Goal: Task Accomplishment & Management: Manage account settings

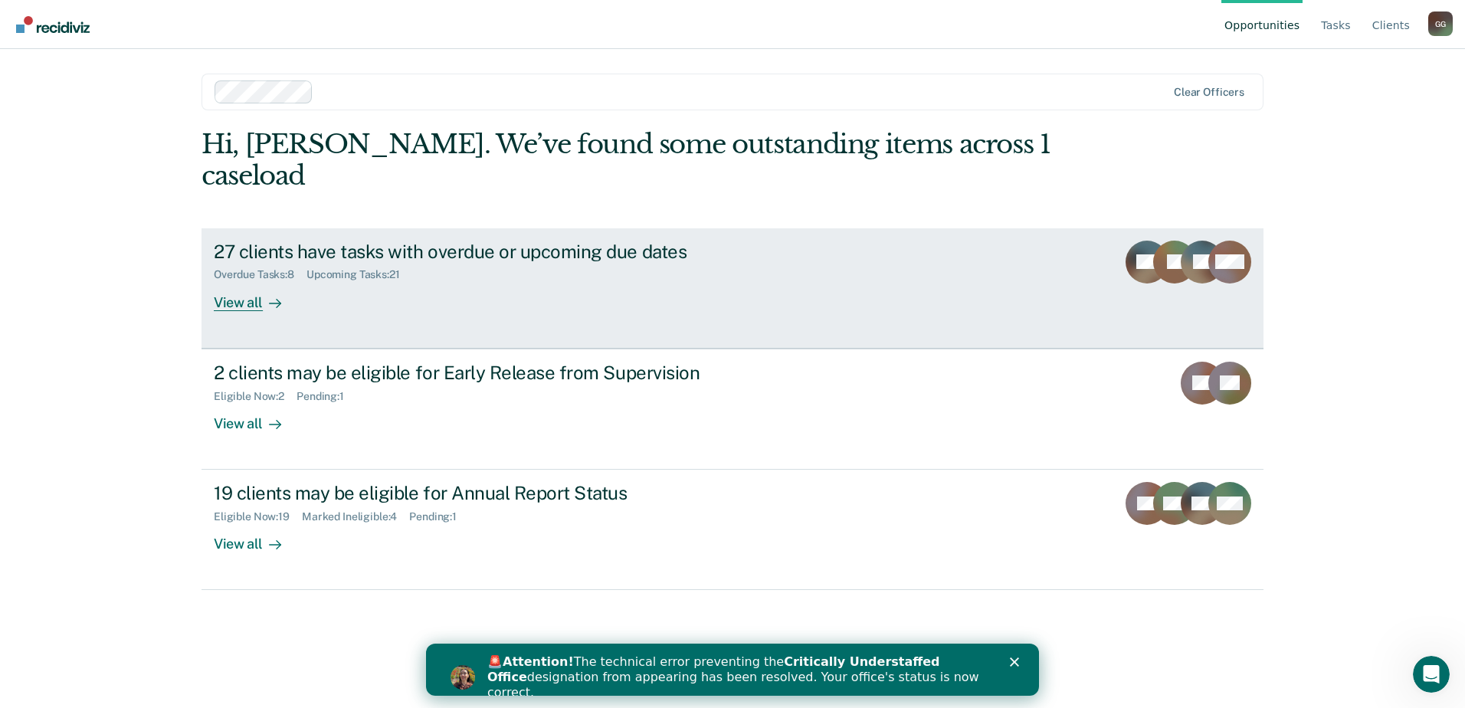
click at [230, 281] on div "View all" at bounding box center [257, 296] width 86 height 30
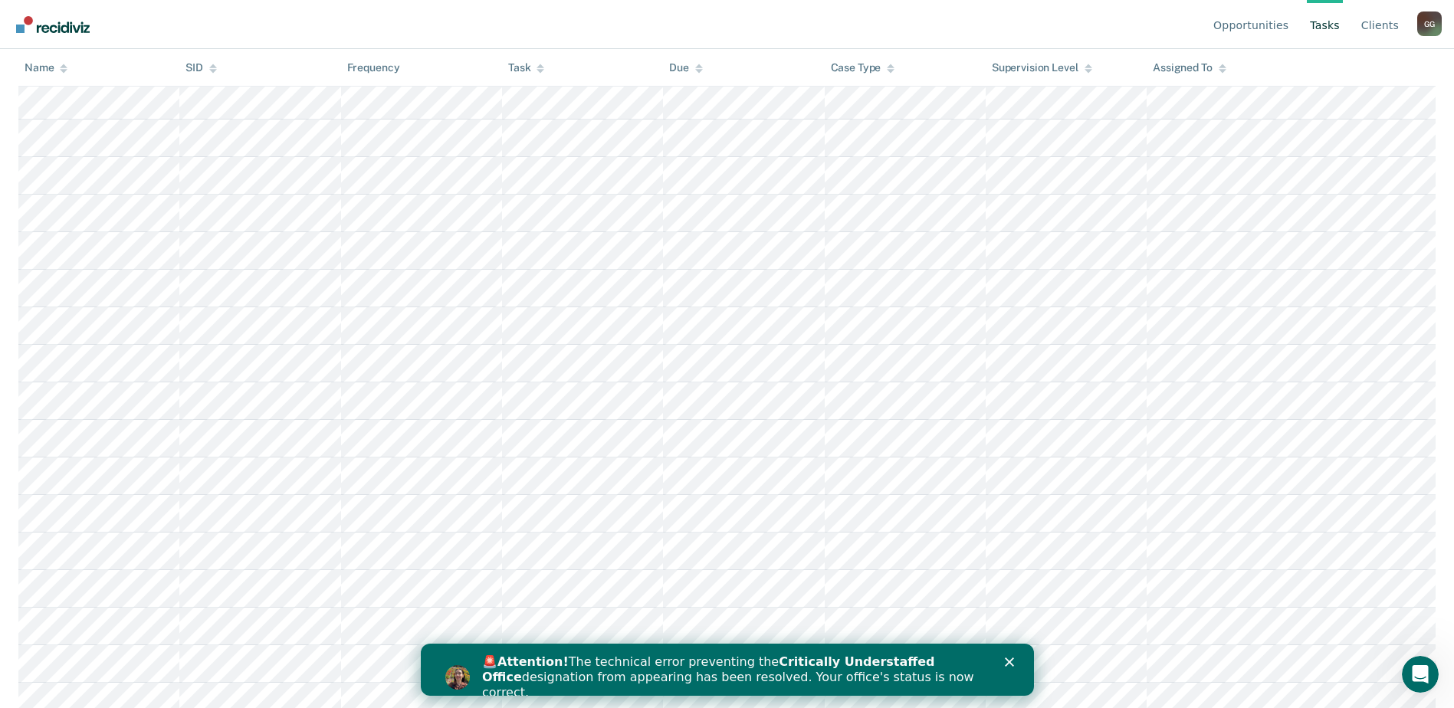
scroll to position [740, 0]
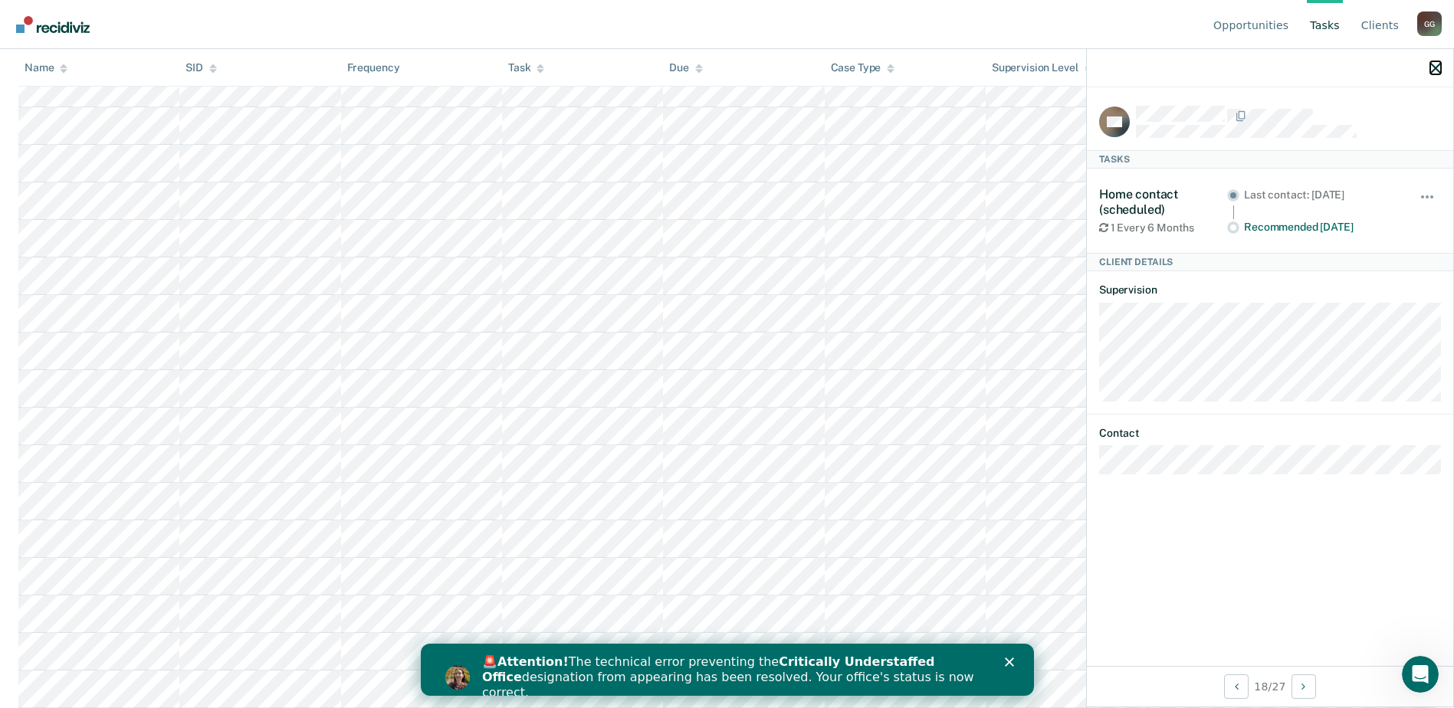
click at [1437, 66] on icon "button" at bounding box center [1435, 68] width 11 height 11
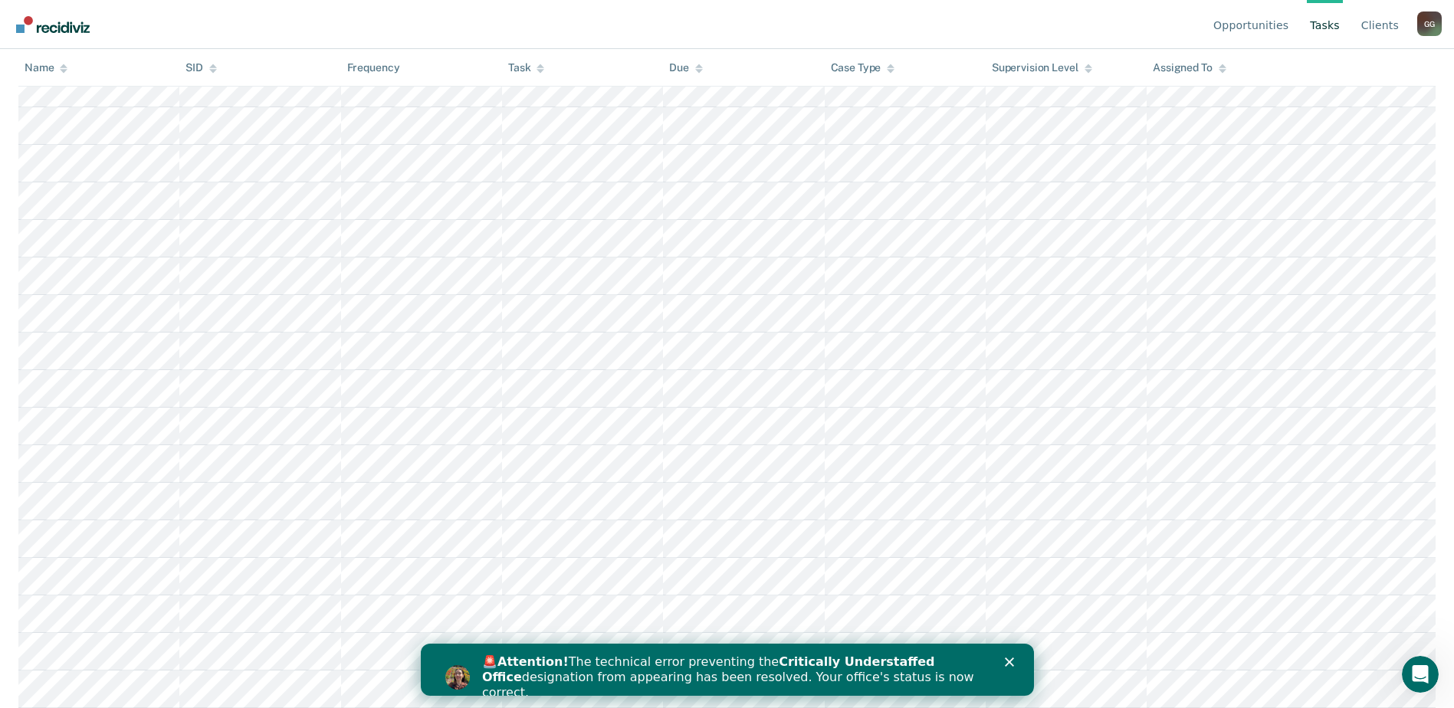
click at [1010, 661] on icon "Close" at bounding box center [1008, 662] width 9 height 9
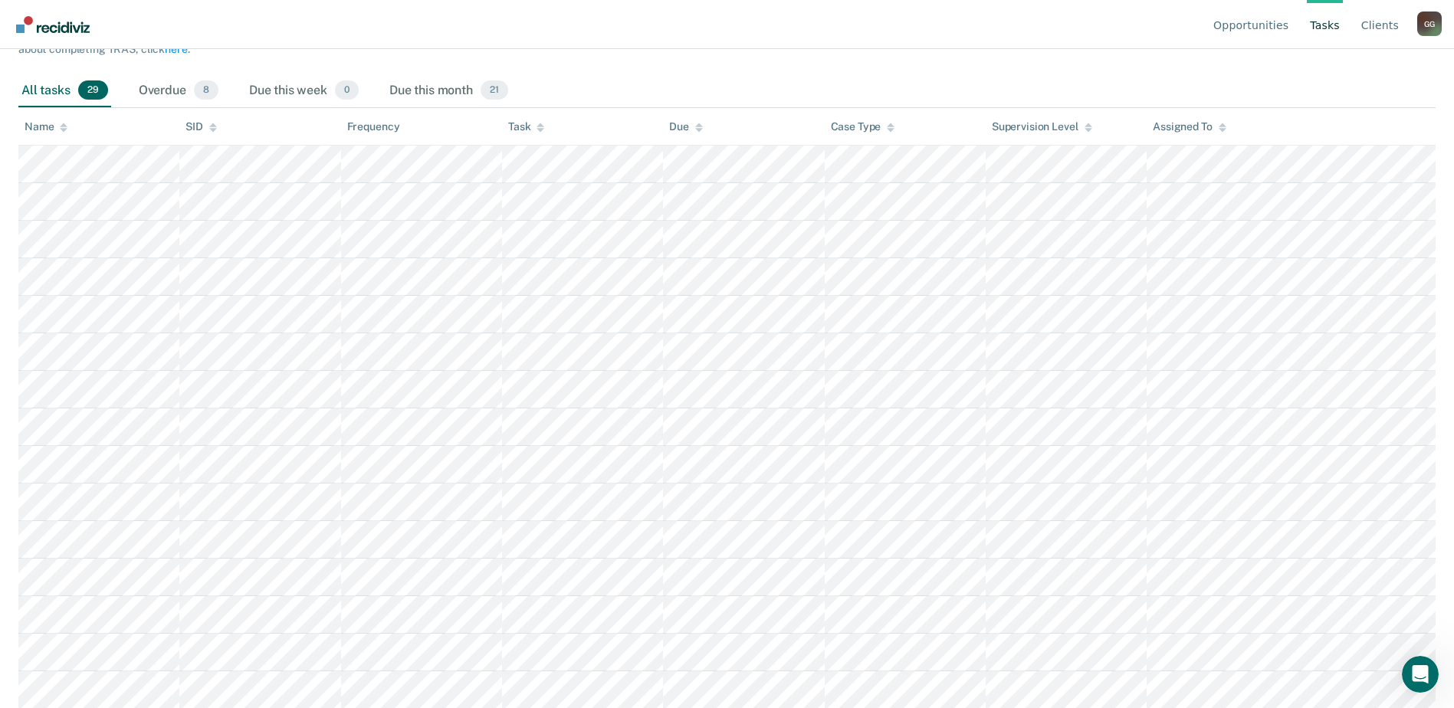
scroll to position [0, 0]
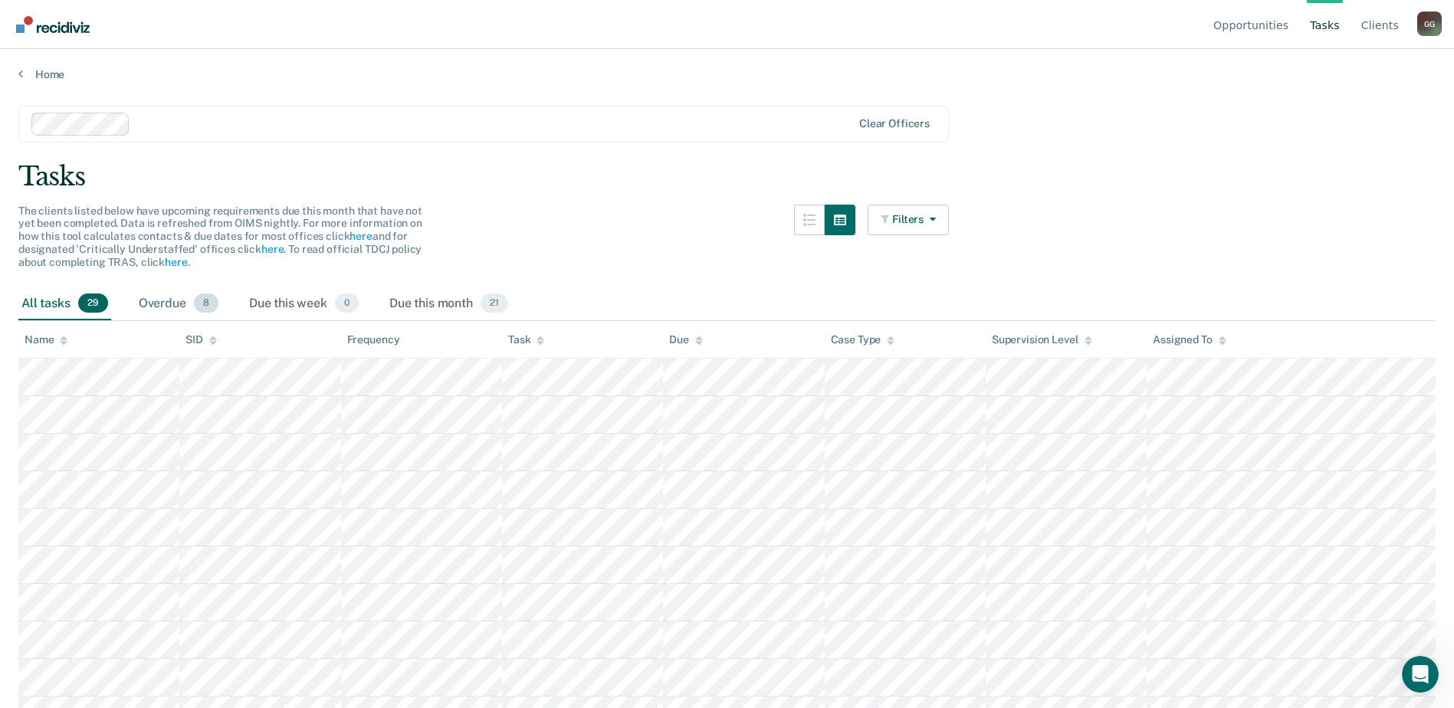
click at [205, 300] on span "8" at bounding box center [206, 304] width 25 height 20
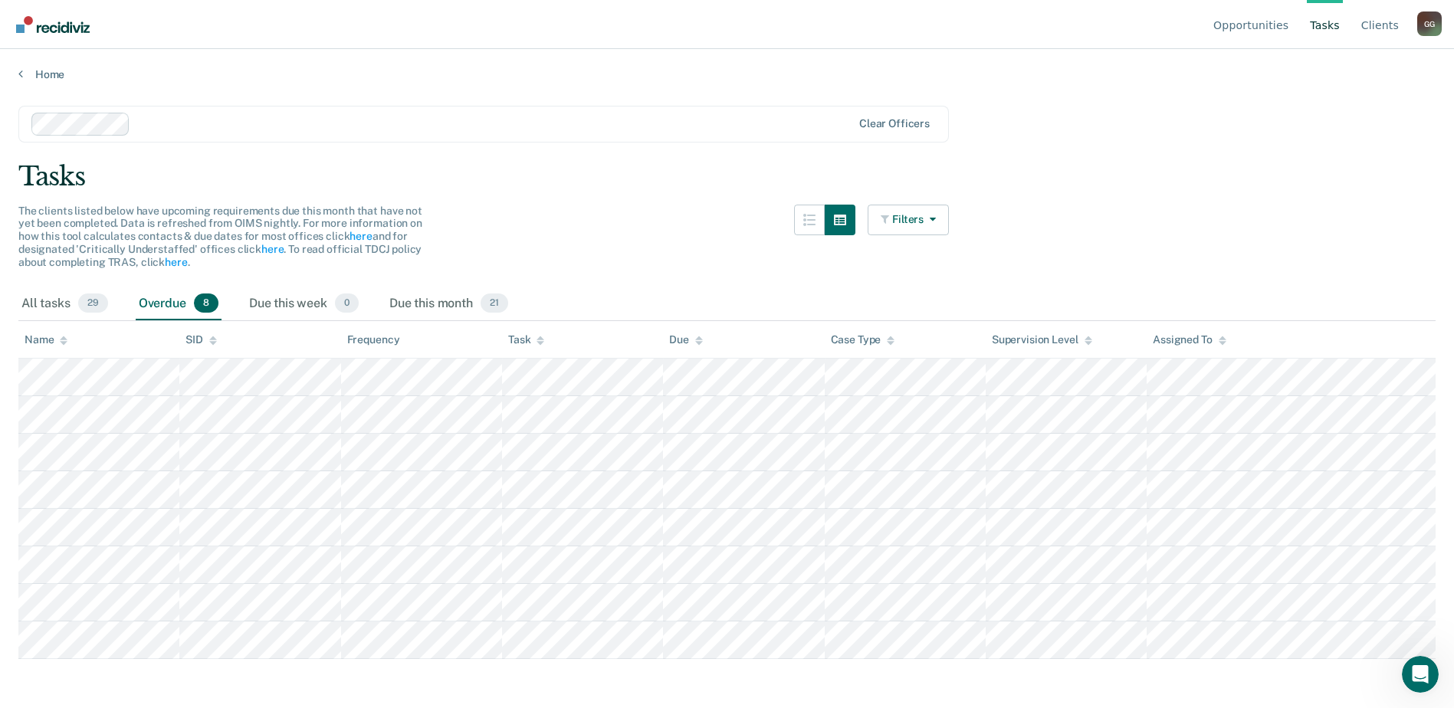
click at [205, 307] on span "8" at bounding box center [206, 304] width 25 height 20
click at [501, 301] on span "21" at bounding box center [495, 304] width 28 height 20
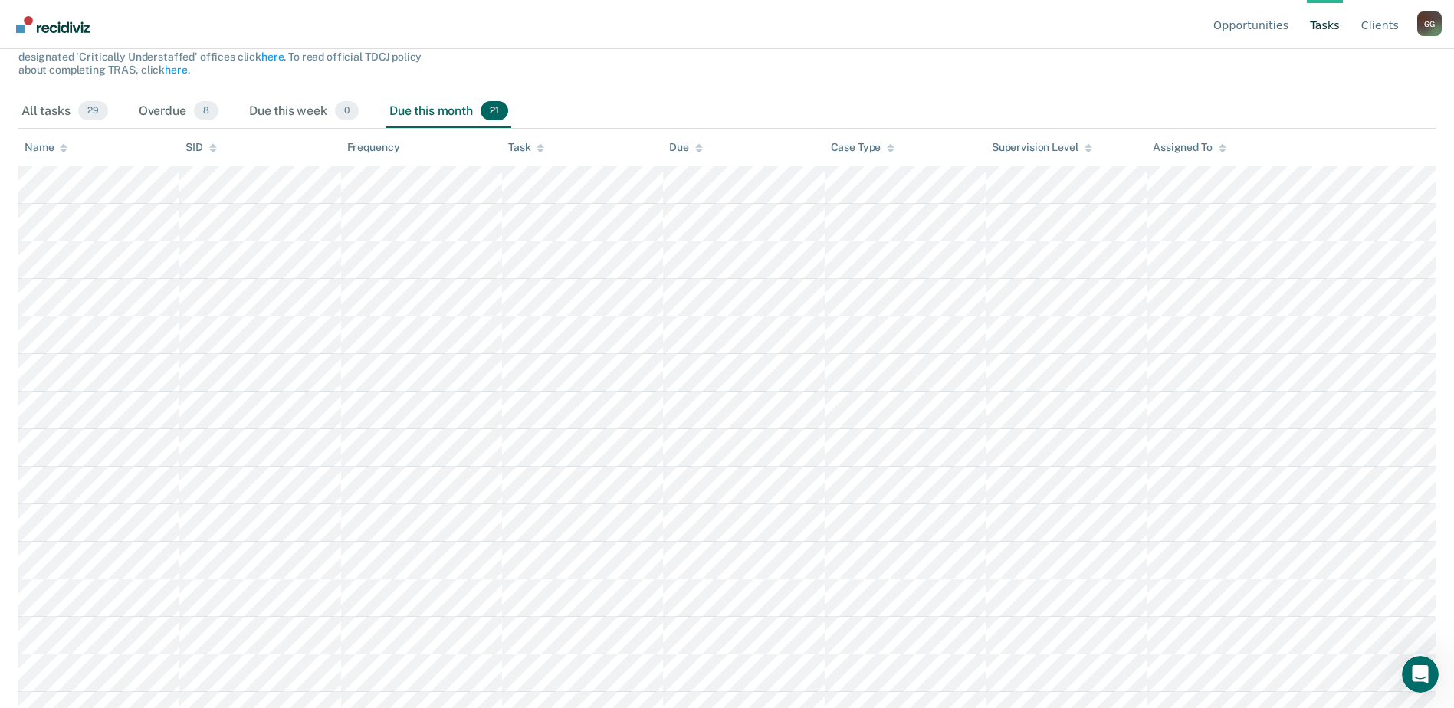
scroll to position [56, 0]
